Goal: Information Seeking & Learning: Learn about a topic

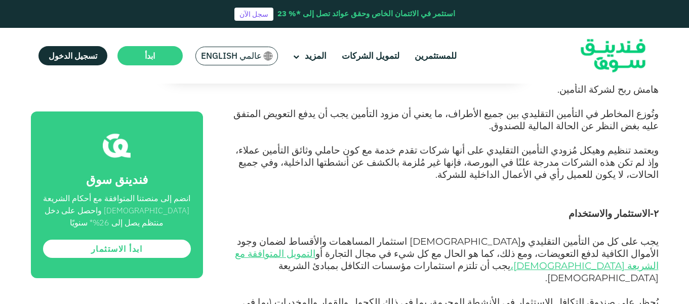
scroll to position [1098, 0]
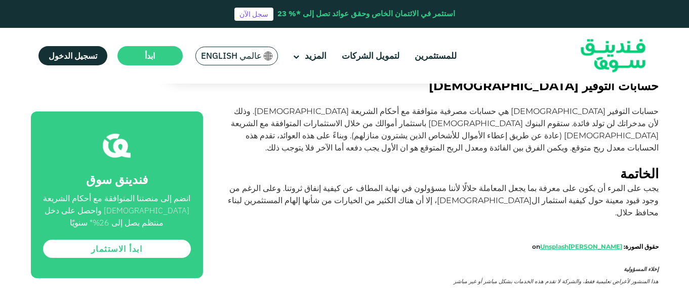
scroll to position [1771, 0]
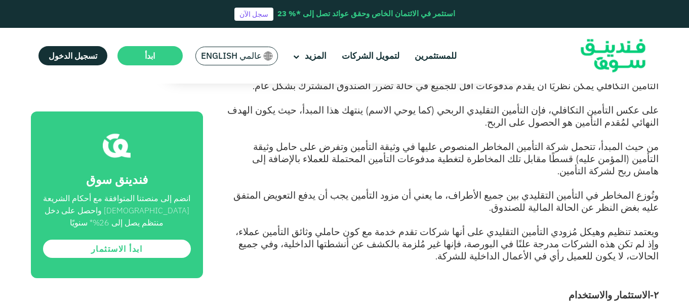
scroll to position [996, 0]
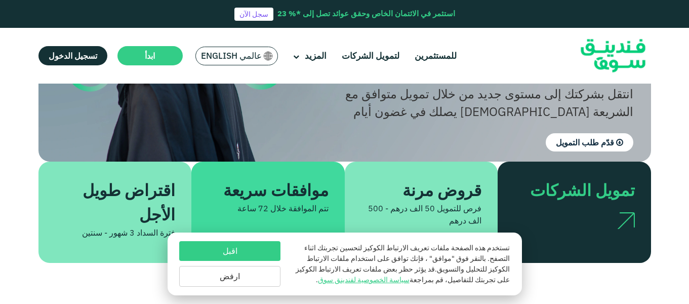
scroll to position [202, 0]
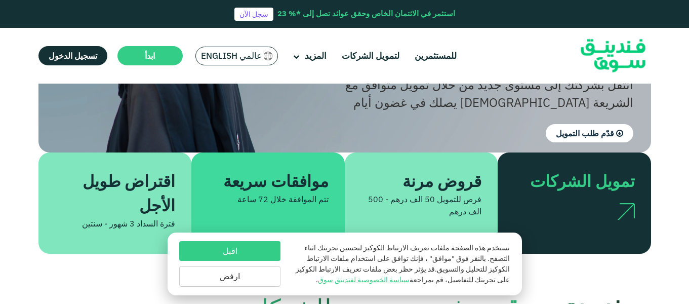
click at [247, 281] on button "ارفض" at bounding box center [229, 276] width 101 height 21
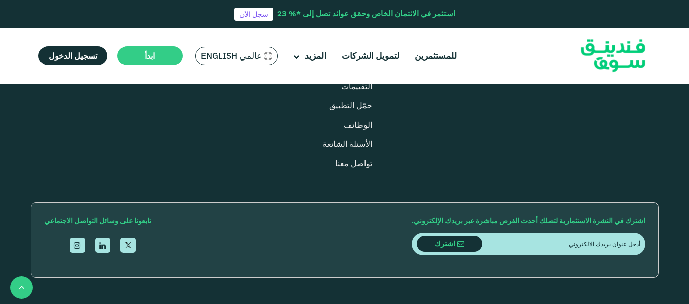
scroll to position [1341, 0]
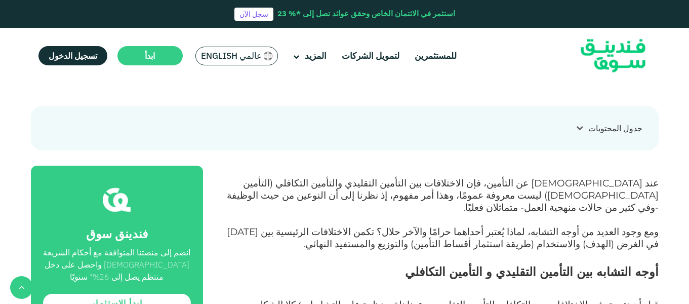
scroll to position [354, 0]
